Goal: Information Seeking & Learning: Learn about a topic

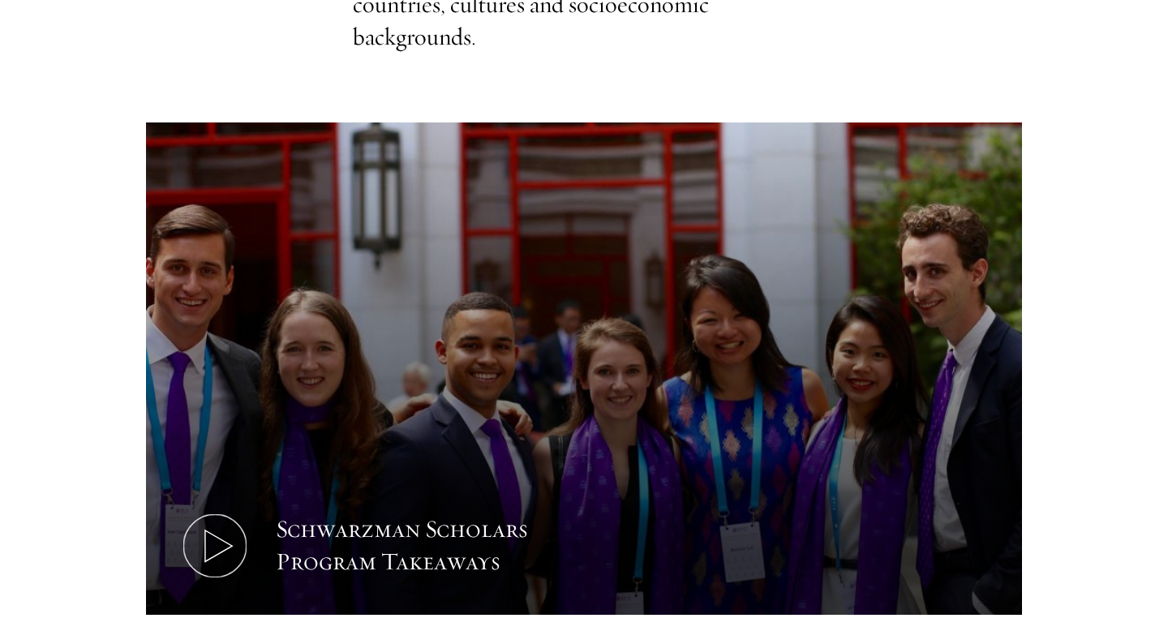
scroll to position [758, 0]
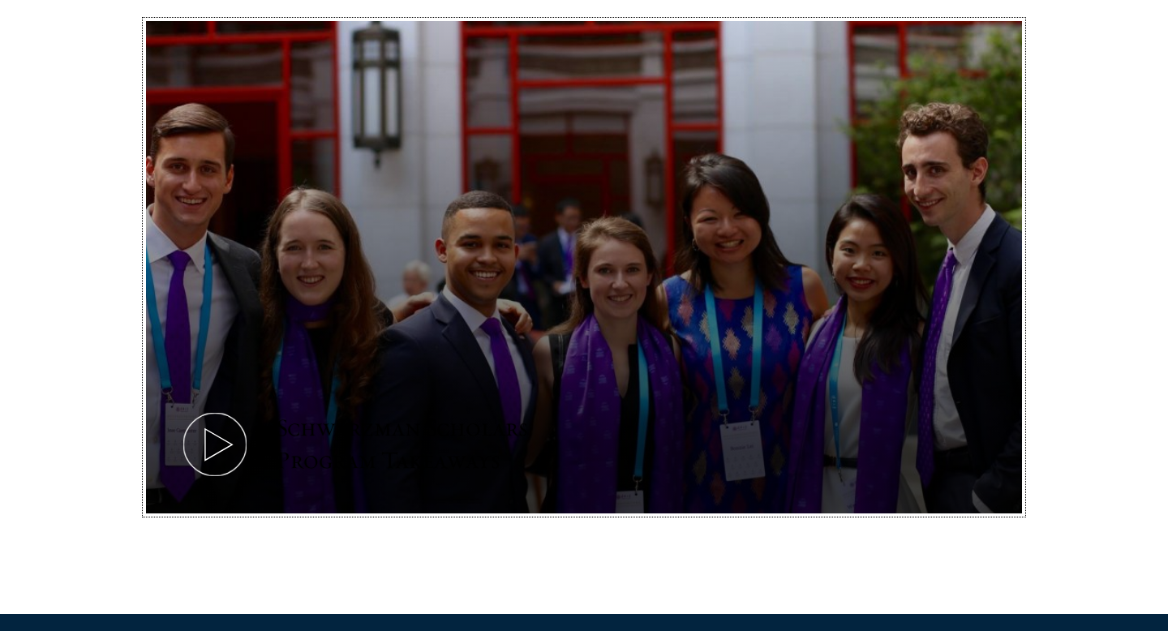
click at [226, 438] on icon at bounding box center [214, 444] width 73 height 73
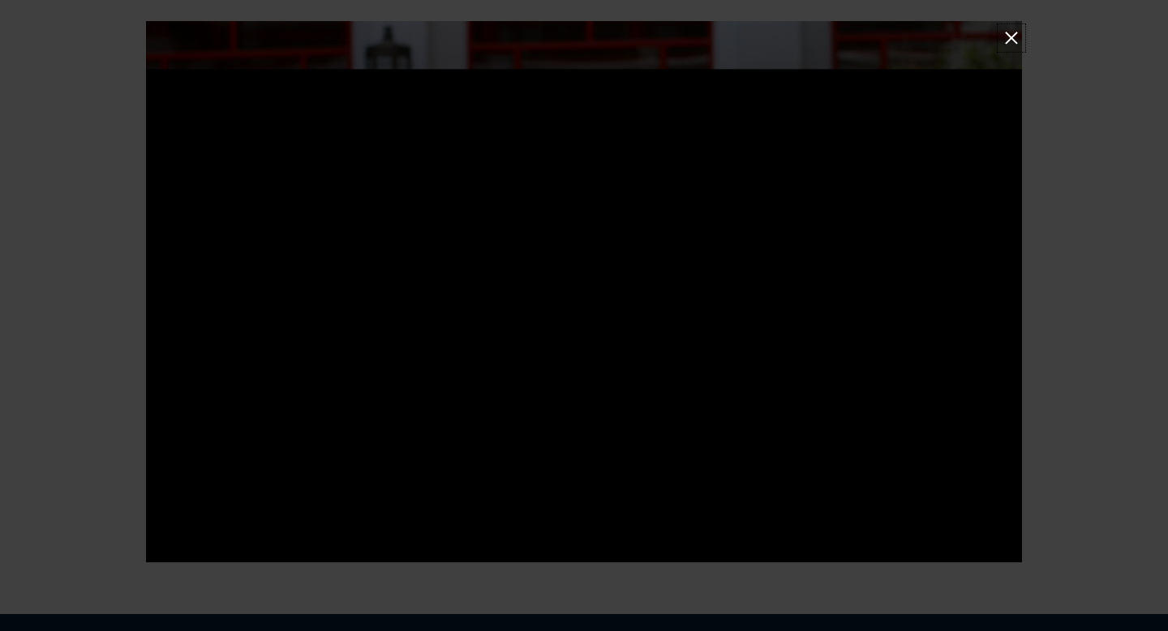
click at [1008, 38] on button at bounding box center [1011, 38] width 21 height 21
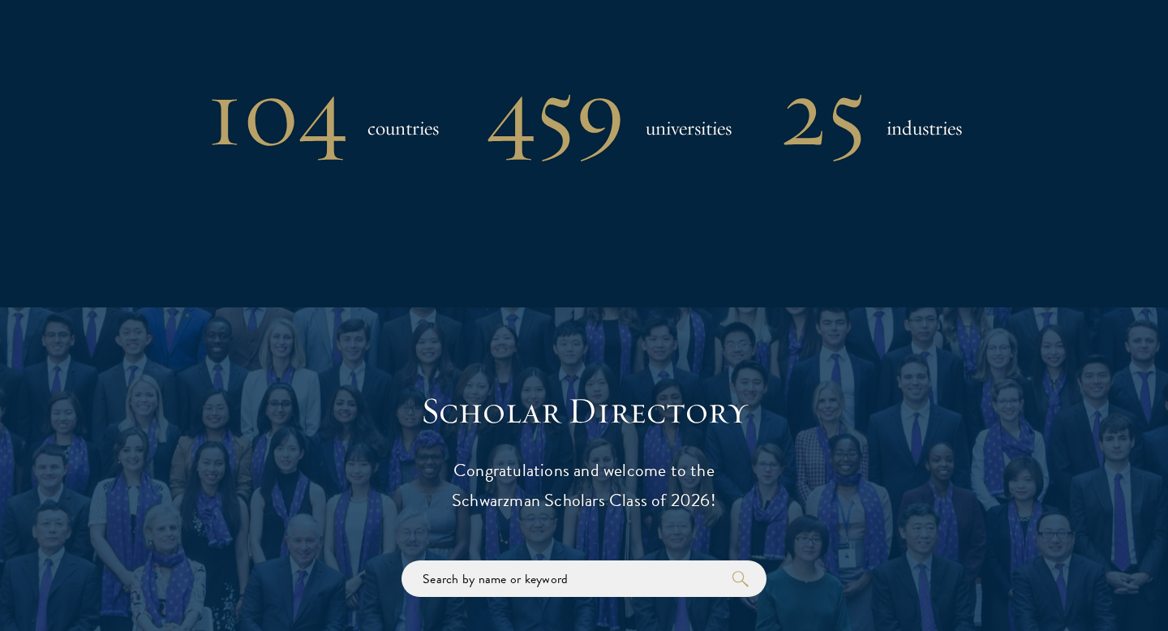
scroll to position [1791, 0]
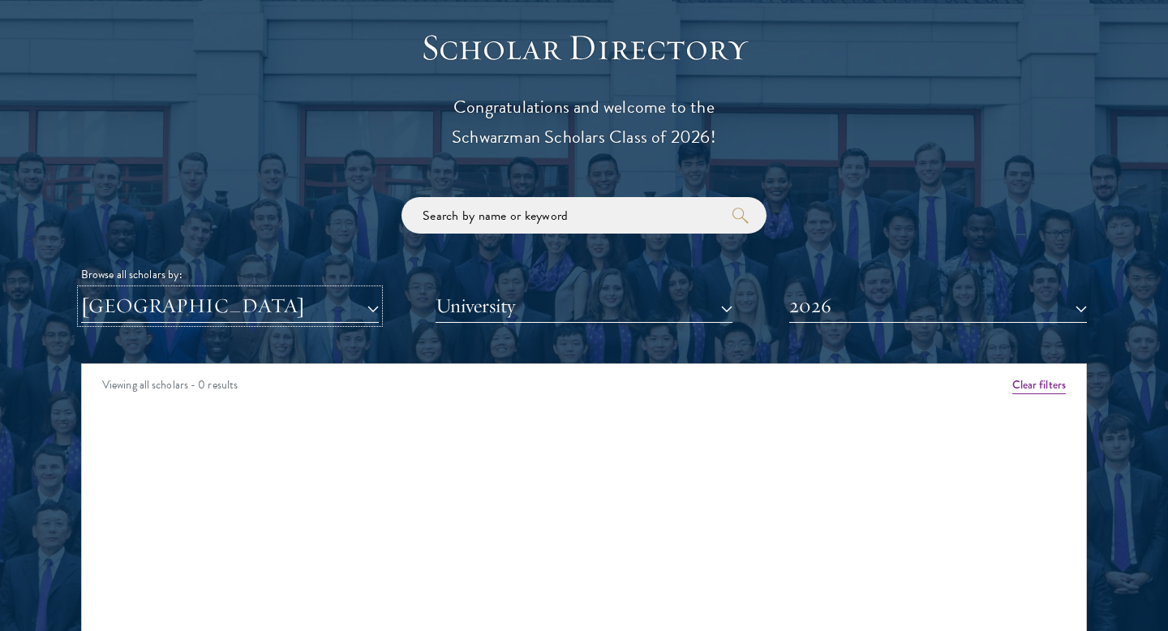
click at [304, 301] on button "[GEOGRAPHIC_DATA]" at bounding box center [230, 306] width 298 height 33
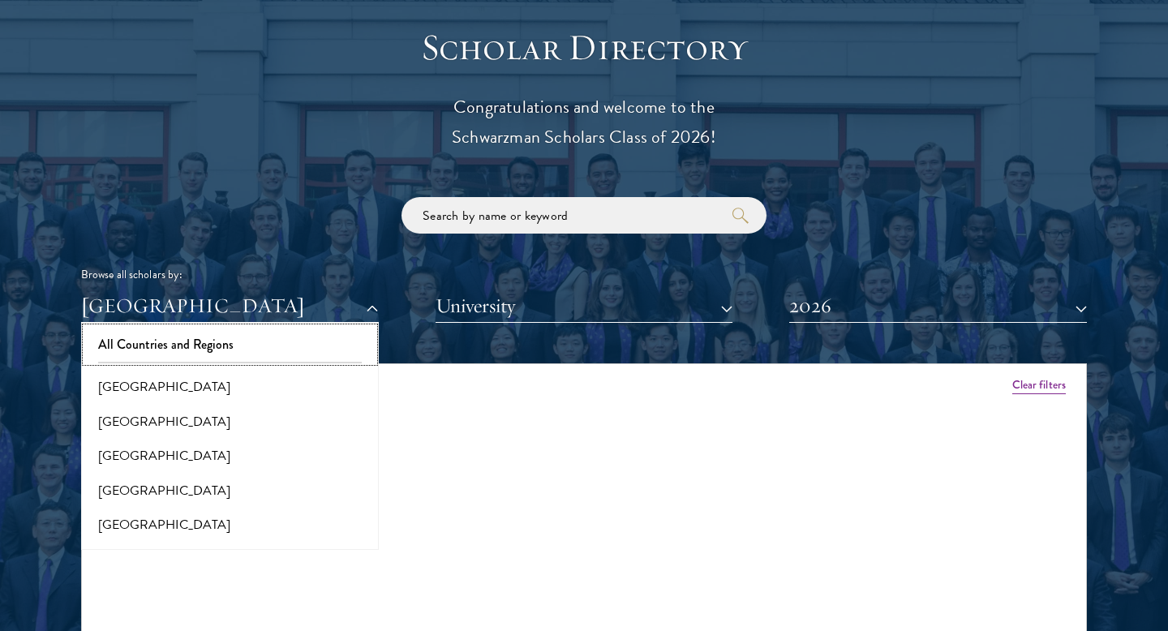
click at [226, 351] on button "All Countries and Regions" at bounding box center [230, 345] width 288 height 34
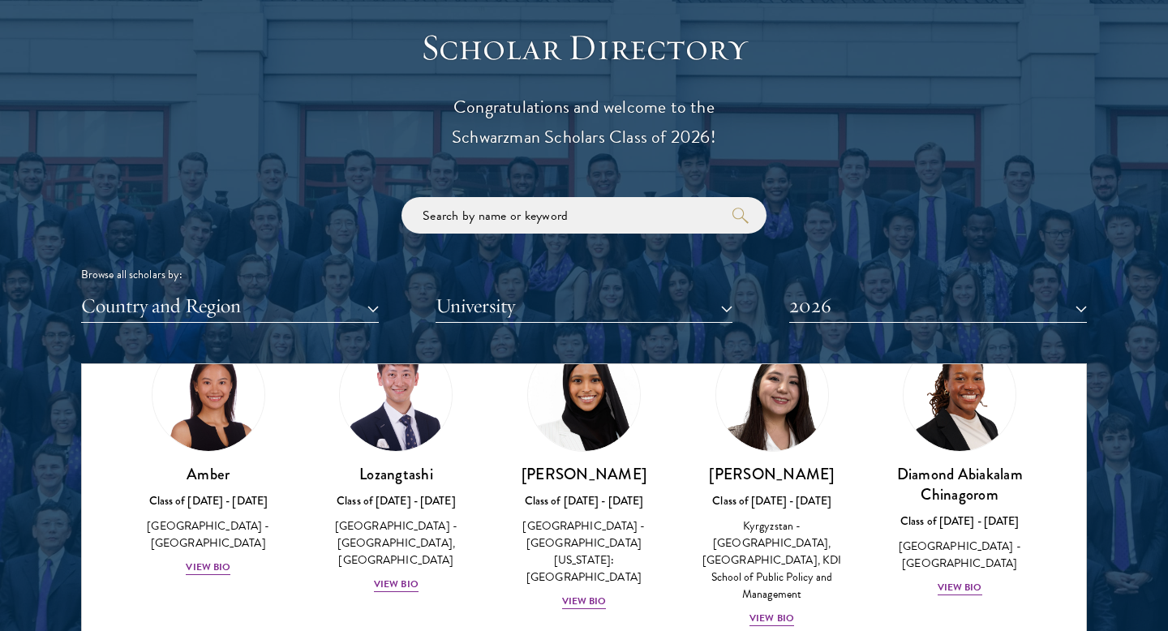
scroll to position [81, 0]
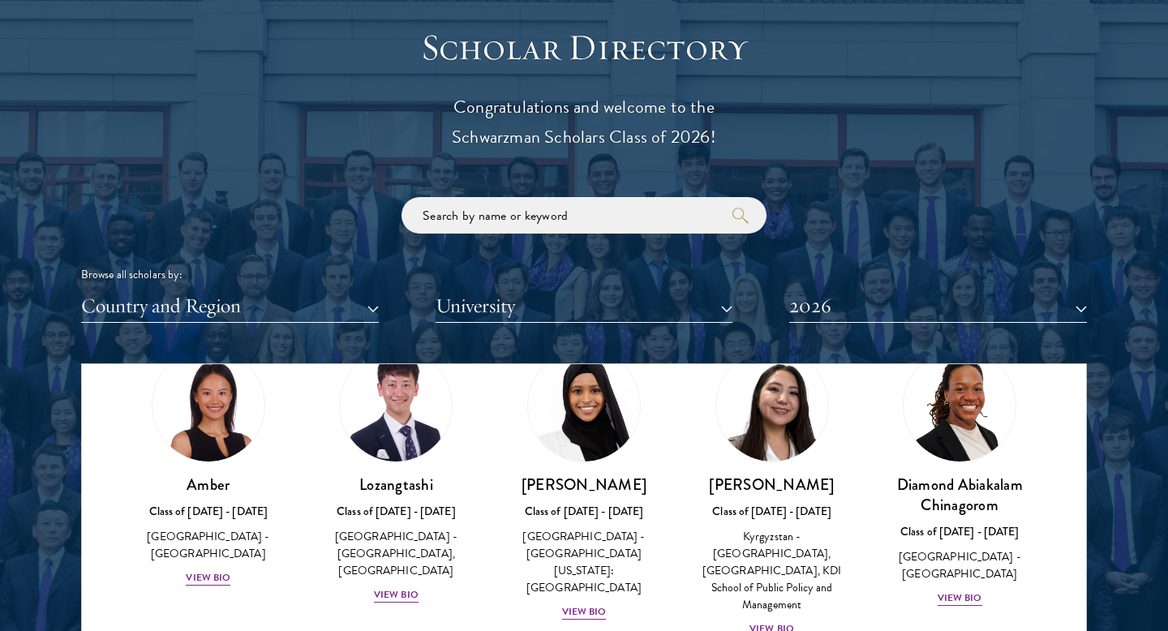
click at [849, 323] on div "Scholar Directory Congratulations and welcome to the Schwarzman Scholars Class …" at bounding box center [584, 437] width 1006 height 825
click at [849, 312] on button "2026" at bounding box center [938, 306] width 298 height 33
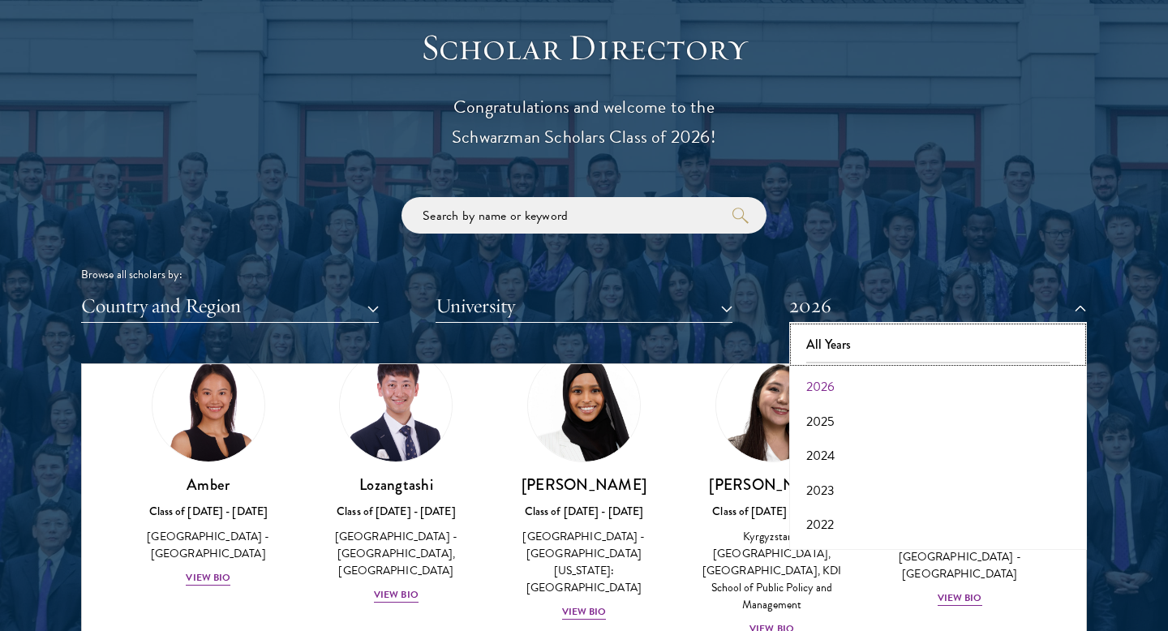
click at [812, 348] on button "All Years" at bounding box center [938, 345] width 288 height 34
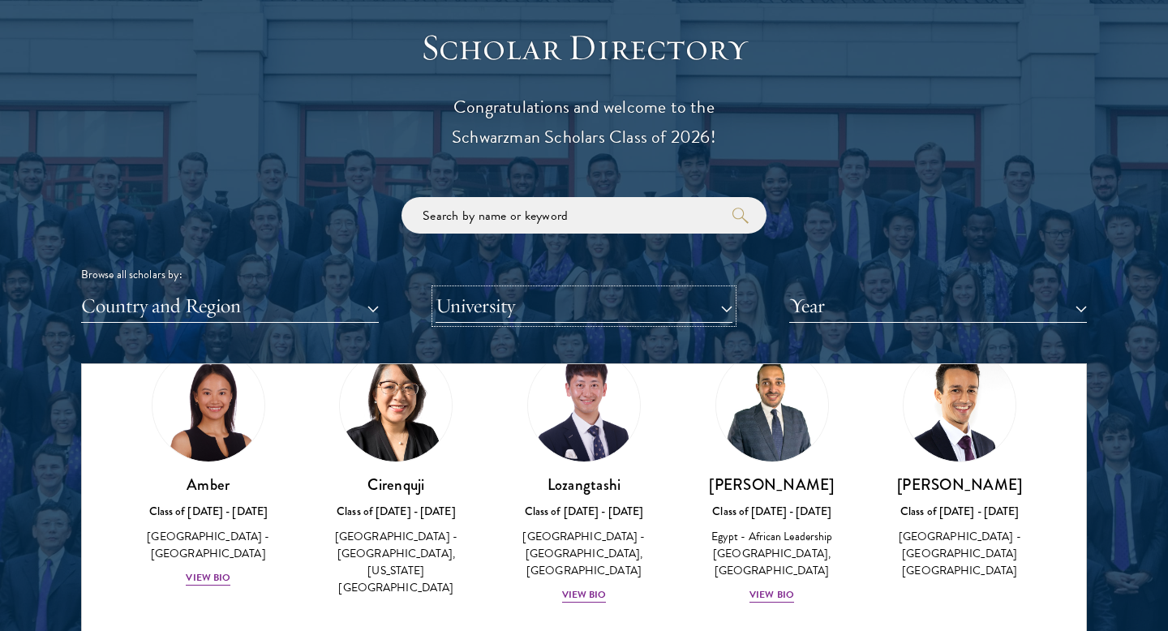
click at [526, 309] on button "University" at bounding box center [585, 306] width 298 height 33
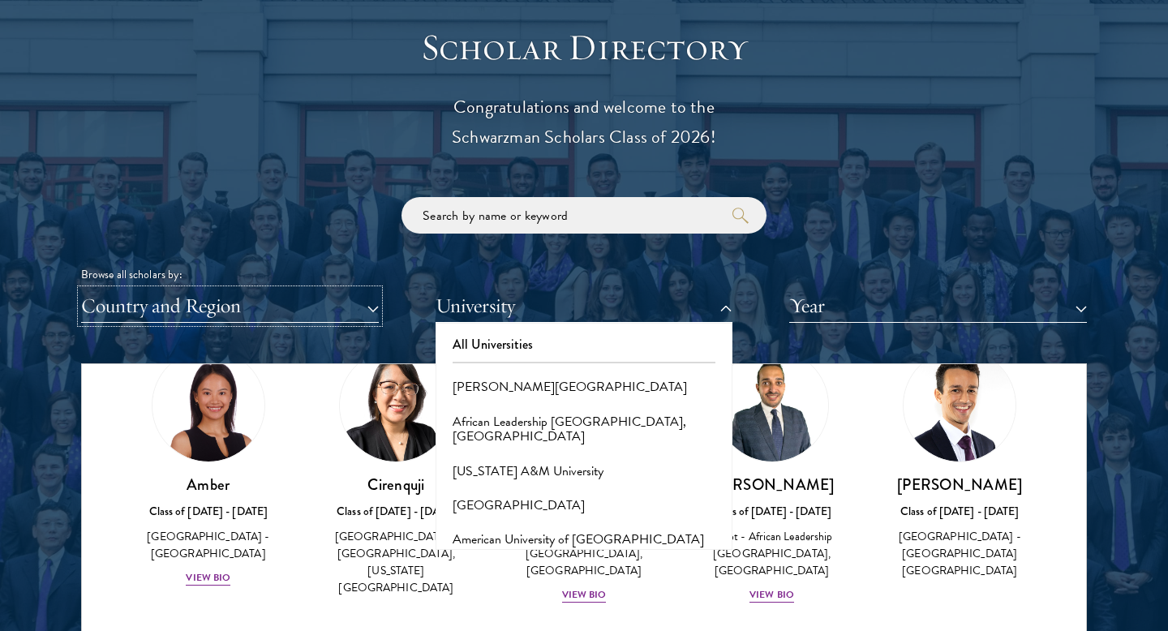
click at [338, 320] on button "Country and Region" at bounding box center [230, 306] width 298 height 33
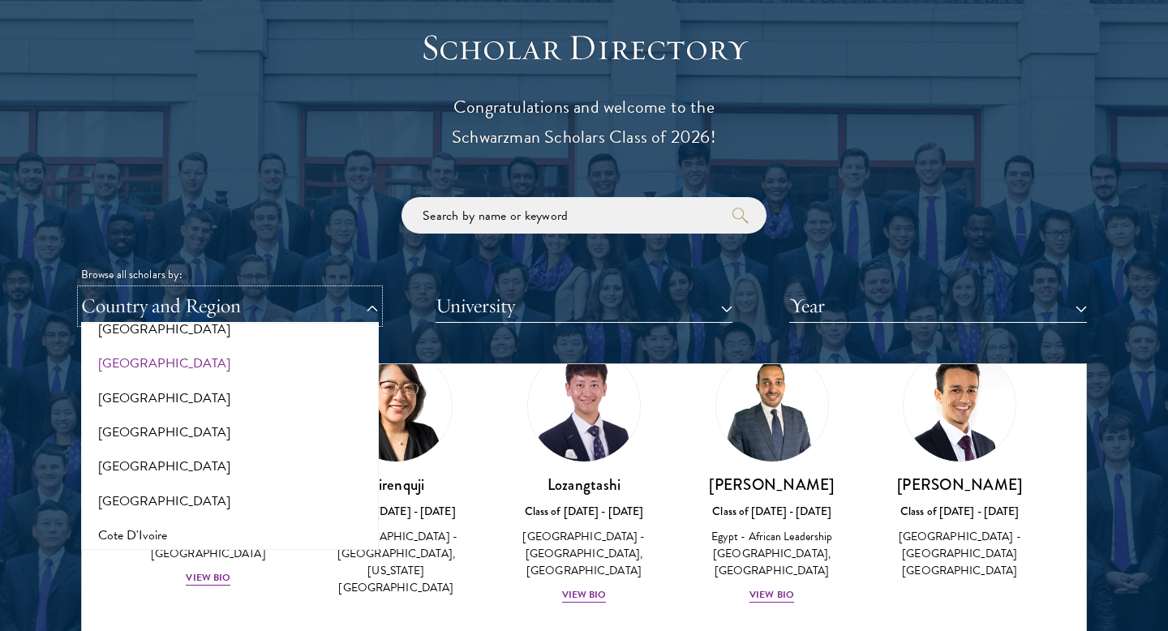
scroll to position [519, 0]
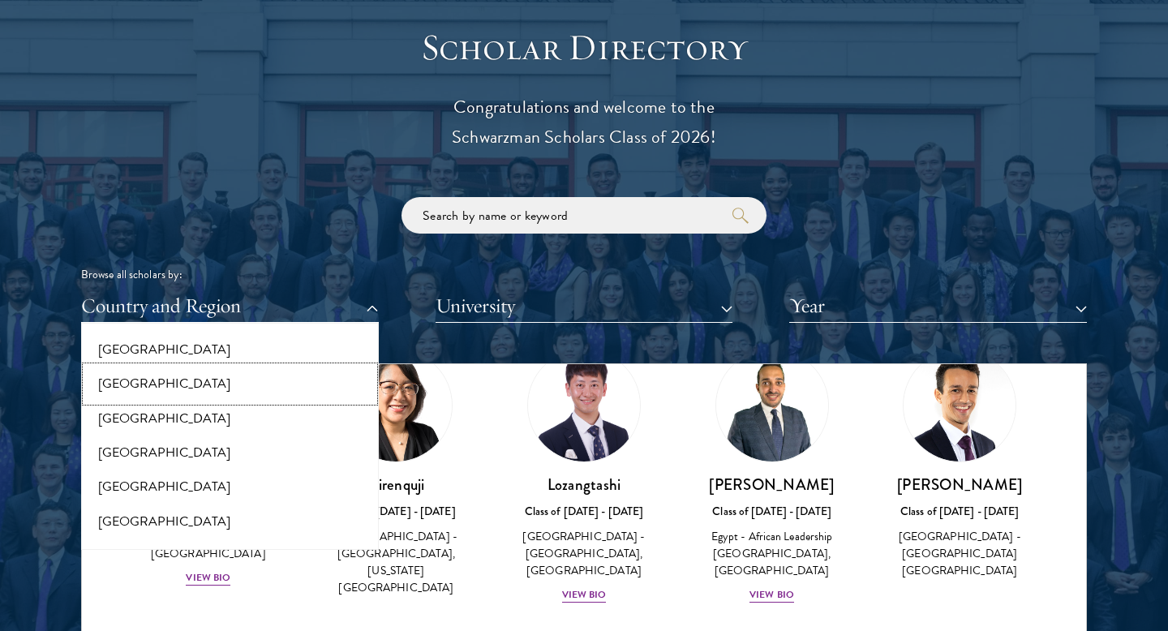
click at [228, 394] on button "[GEOGRAPHIC_DATA]" at bounding box center [230, 384] width 288 height 34
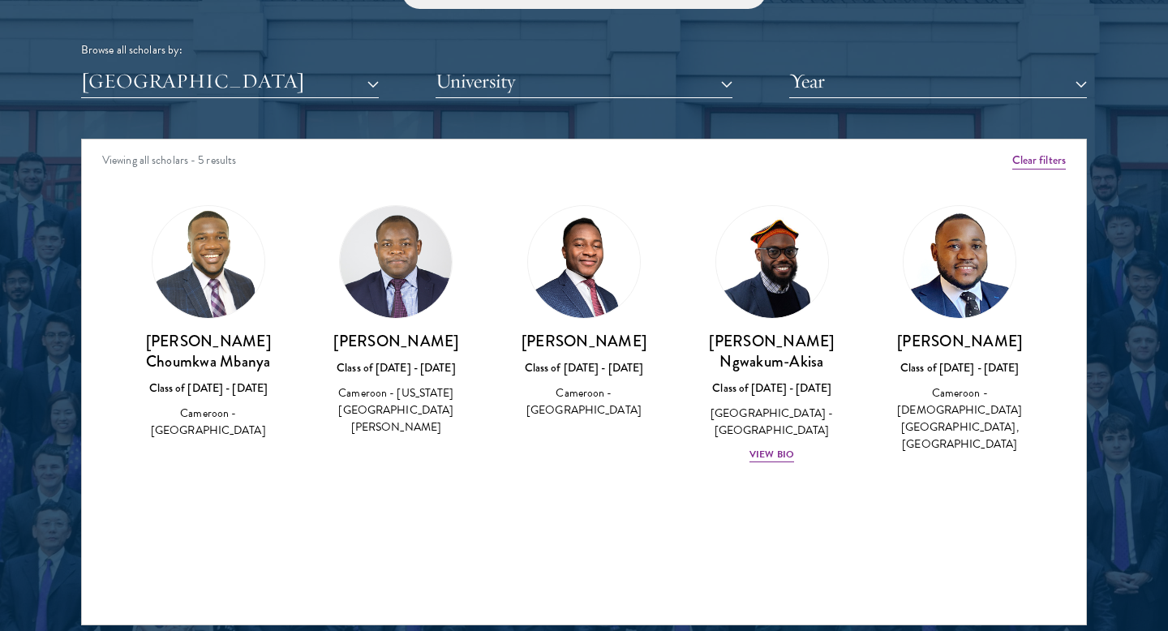
scroll to position [2019, 0]
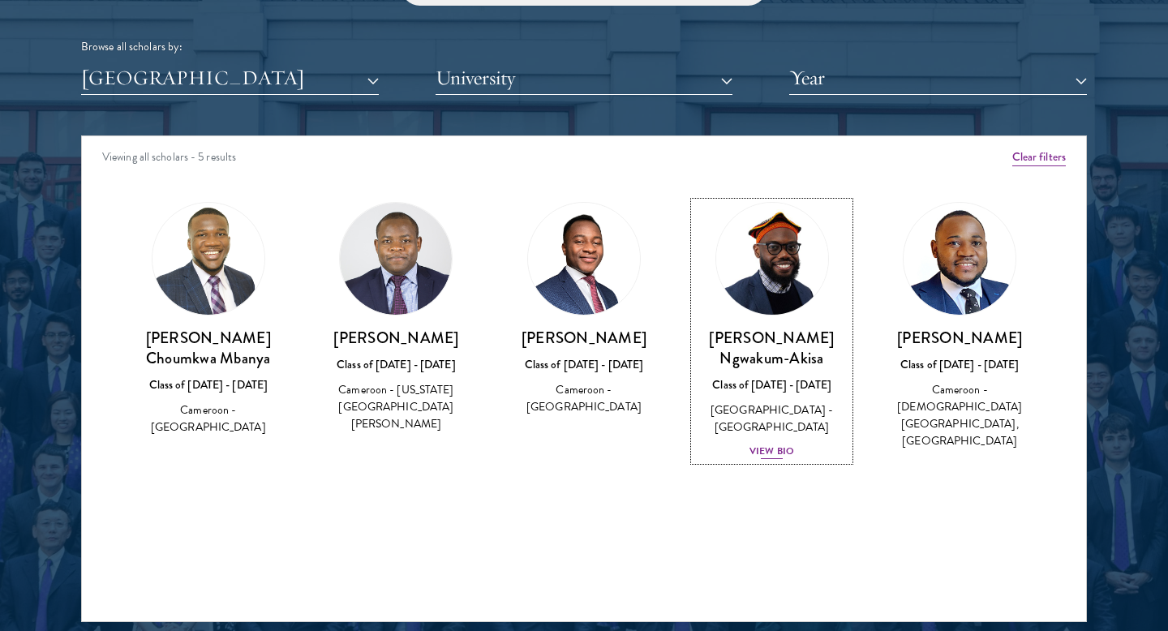
click at [776, 444] on div "View Bio" at bounding box center [772, 451] width 45 height 15
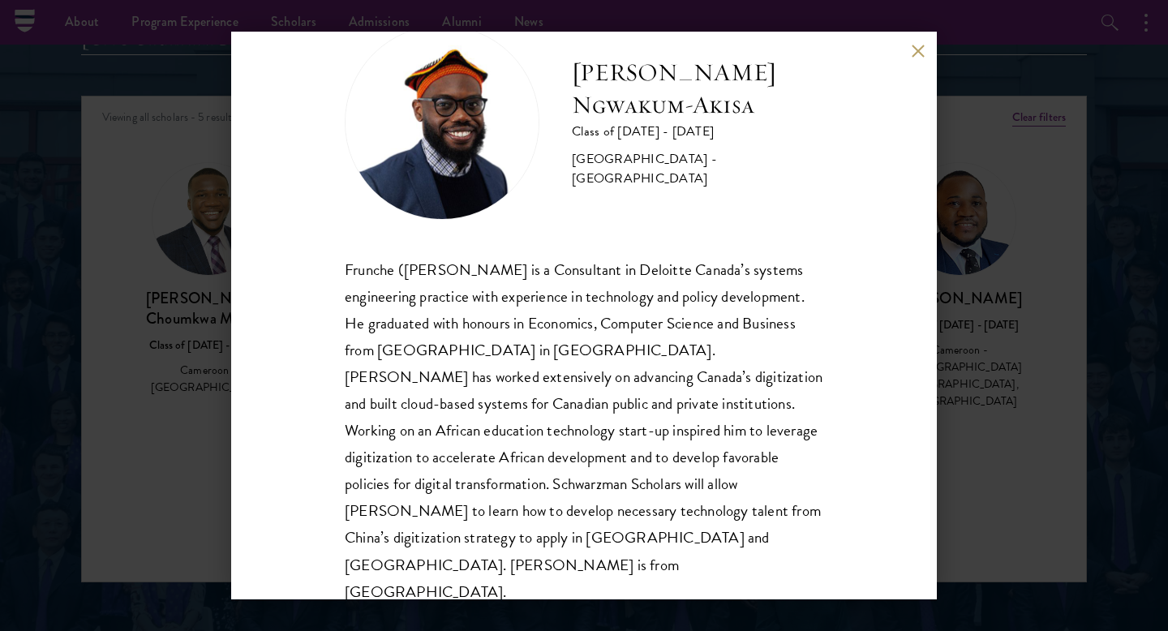
scroll to position [2054, 0]
click at [920, 47] on button at bounding box center [918, 51] width 14 height 14
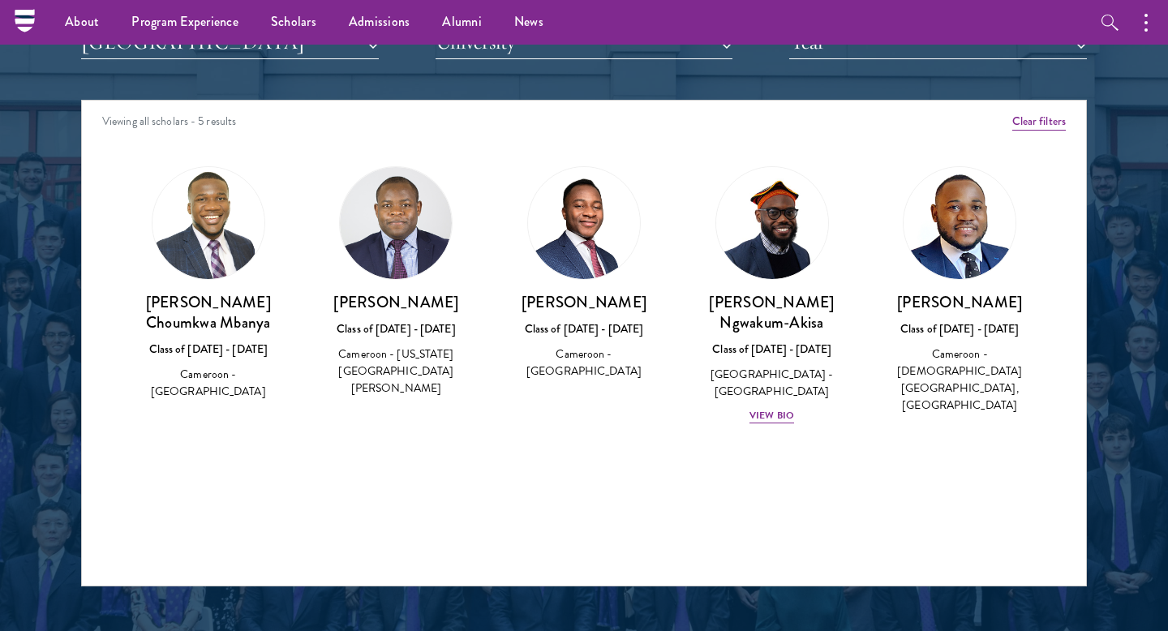
click at [405, 230] on img at bounding box center [396, 223] width 112 height 112
click at [393, 306] on h3 "[PERSON_NAME]" at bounding box center [397, 302] width 156 height 20
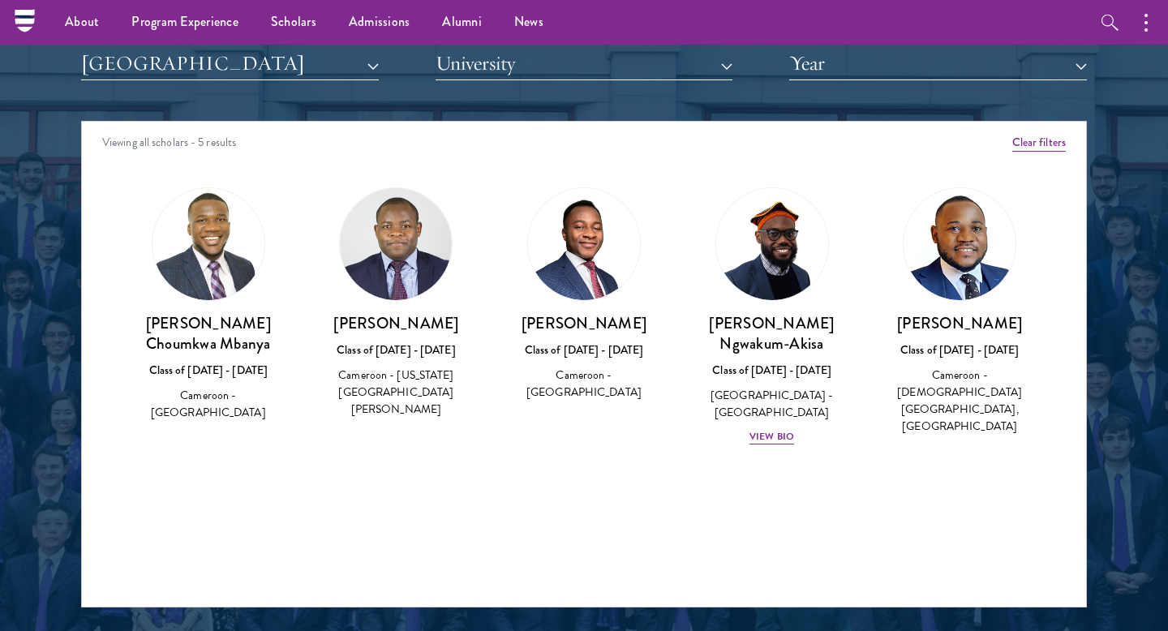
scroll to position [2024, 0]
